Goal: Find specific page/section: Find specific page/section

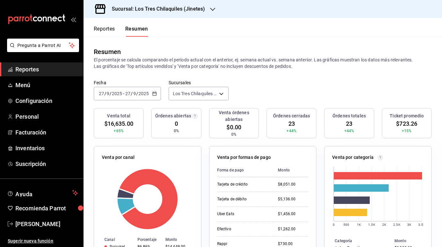
click at [111, 33] on button "Reportes" at bounding box center [104, 31] width 21 height 11
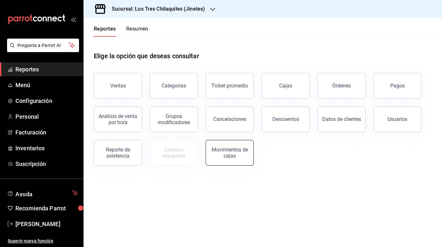
click at [234, 149] on div "Movimientos de cajas" at bounding box center [230, 152] width 40 height 12
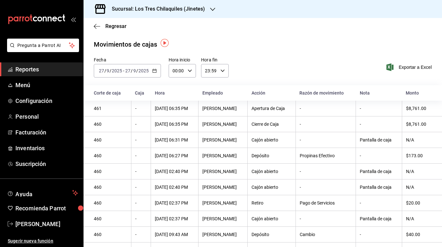
scroll to position [2, 0]
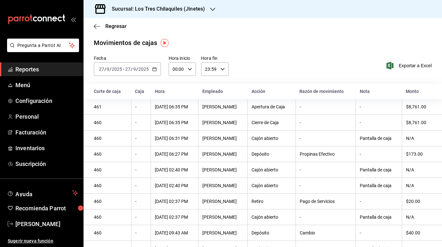
click at [121, 30] on div "Regresar" at bounding box center [262, 26] width 358 height 16
click at [118, 24] on span "Regresar" at bounding box center [115, 26] width 21 height 6
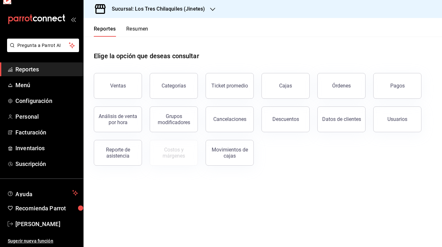
click at [145, 27] on button "Resumen" at bounding box center [137, 31] width 22 height 11
